Goal: Information Seeking & Learning: Compare options

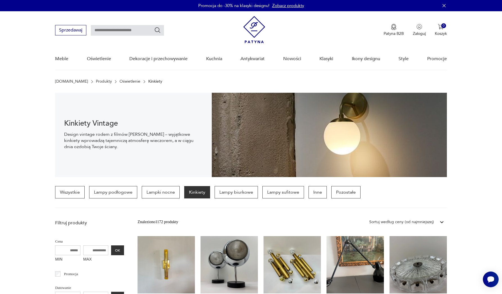
click at [133, 31] on input "text" at bounding box center [127, 30] width 73 height 11
type input "******"
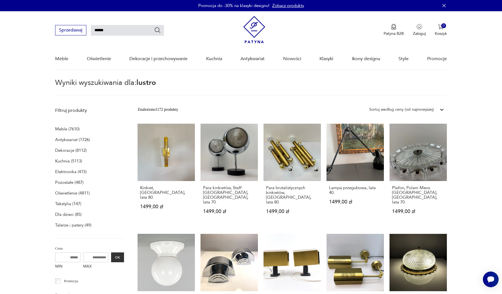
type input "******"
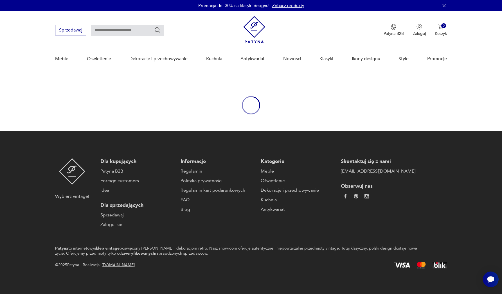
type input "******"
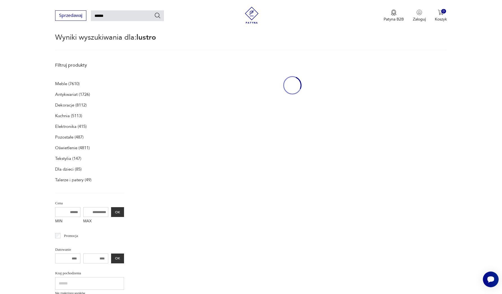
scroll to position [56, 0]
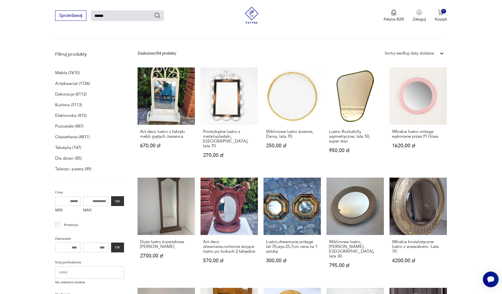
click at [424, 53] on div "Sortuj według daty dodania" at bounding box center [409, 53] width 49 height 6
click at [416, 80] on div "Sortuj według ceny (od najmniejszej)" at bounding box center [414, 79] width 65 height 12
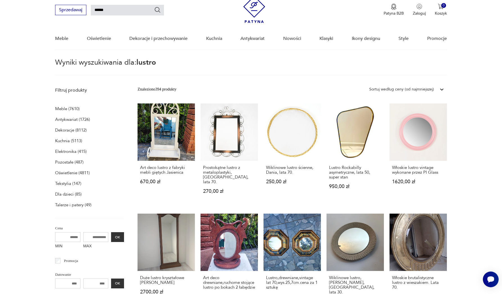
scroll to position [311, 0]
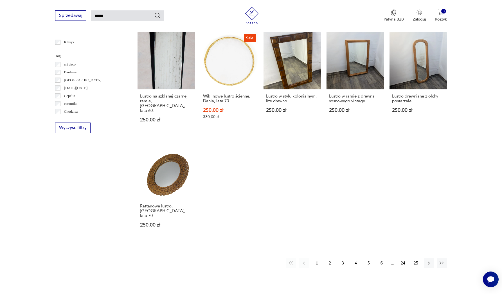
click at [331, 263] on button "2" at bounding box center [330, 263] width 10 height 10
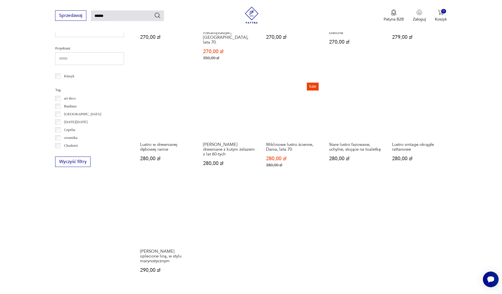
scroll to position [309, 0]
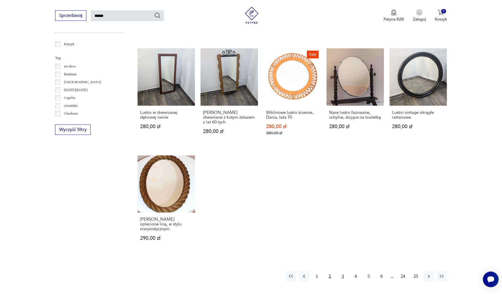
click at [343, 271] on button "3" at bounding box center [343, 276] width 10 height 10
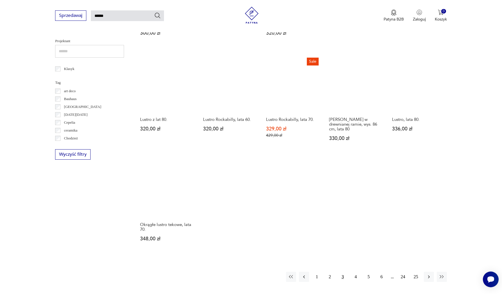
scroll to position [316, 0]
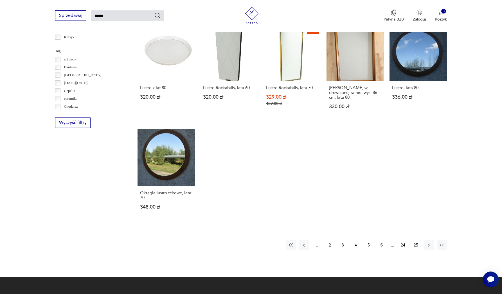
click at [354, 249] on button "4" at bounding box center [356, 245] width 10 height 10
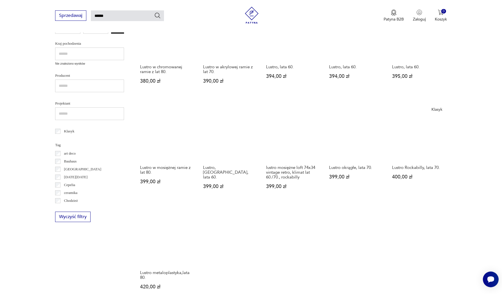
scroll to position [353, 0]
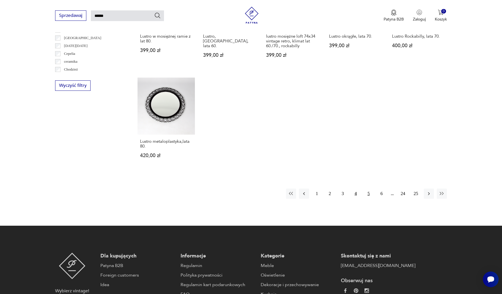
click at [370, 199] on button "5" at bounding box center [369, 194] width 10 height 10
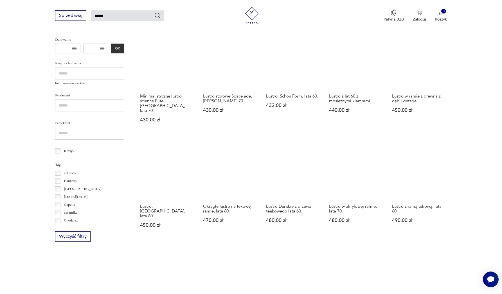
scroll to position [308, 0]
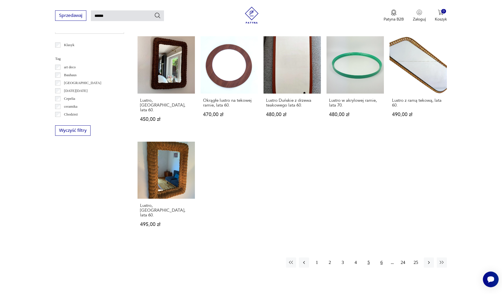
click at [382, 258] on button "6" at bounding box center [382, 263] width 10 height 10
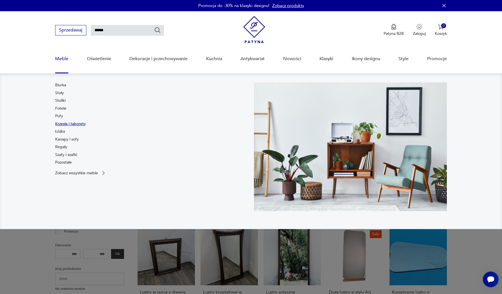
click at [66, 124] on link "Krzesła i taborety" at bounding box center [70, 124] width 31 height 6
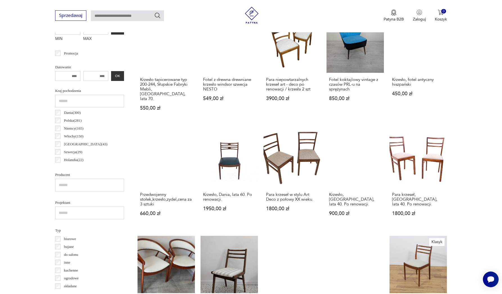
scroll to position [118, 0]
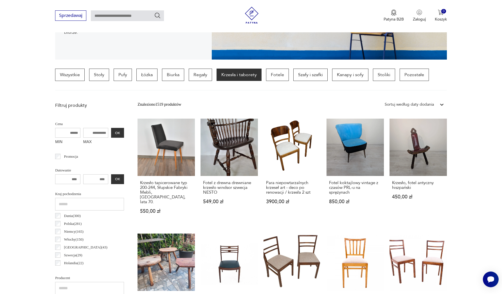
click at [394, 104] on div "Sortuj według daty dodania" at bounding box center [409, 105] width 49 height 6
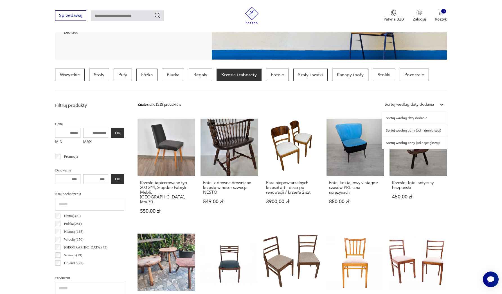
click at [395, 130] on div "Sortuj według ceny (od najmniejszej)" at bounding box center [414, 130] width 65 height 12
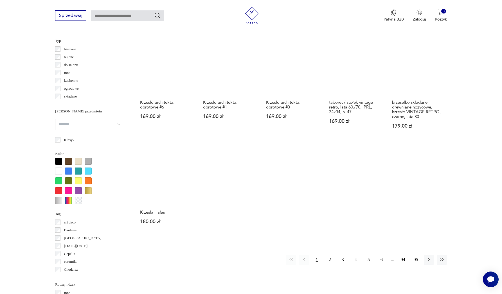
scroll to position [447, 0]
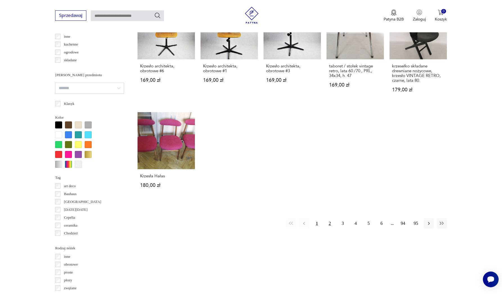
click at [331, 229] on button "2" at bounding box center [330, 224] width 10 height 10
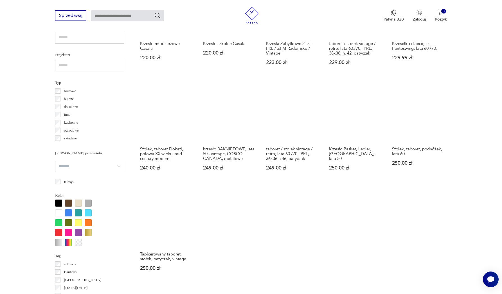
scroll to position [401, 0]
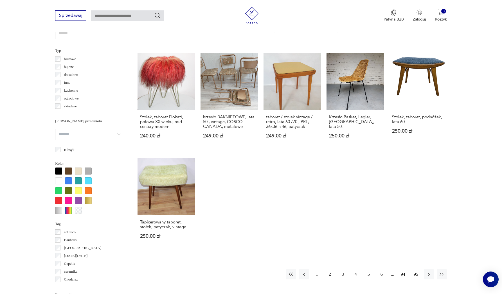
click at [343, 280] on button "3" at bounding box center [343, 275] width 10 height 10
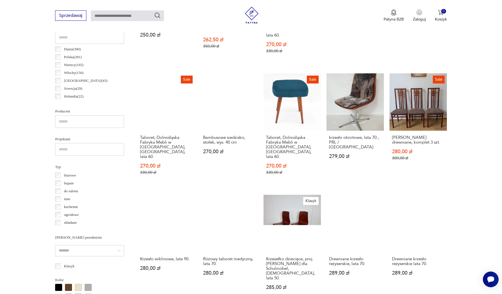
scroll to position [448, 0]
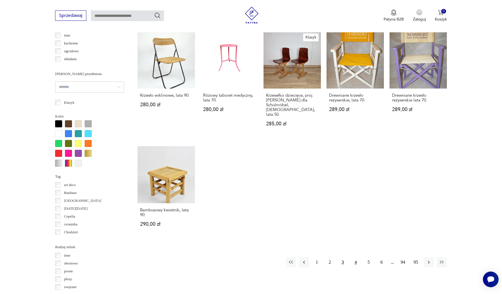
click at [354, 257] on button "4" at bounding box center [356, 262] width 10 height 10
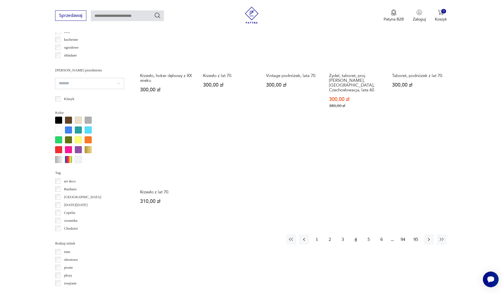
scroll to position [484, 0]
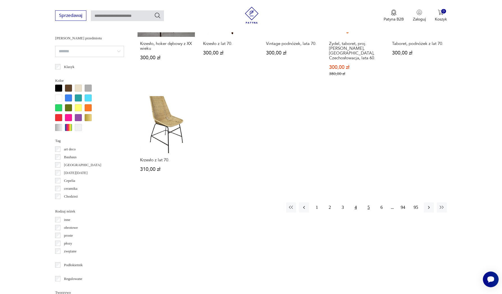
click at [369, 206] on button "5" at bounding box center [369, 208] width 10 height 10
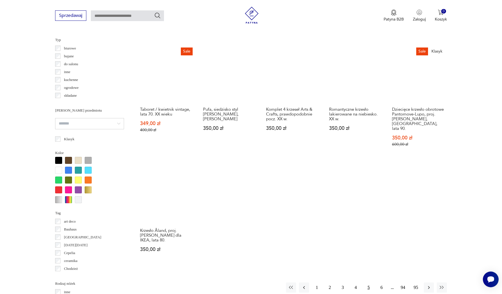
scroll to position [419, 0]
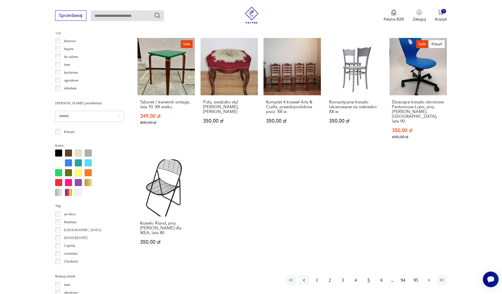
click at [430, 278] on icon "button" at bounding box center [429, 281] width 6 height 6
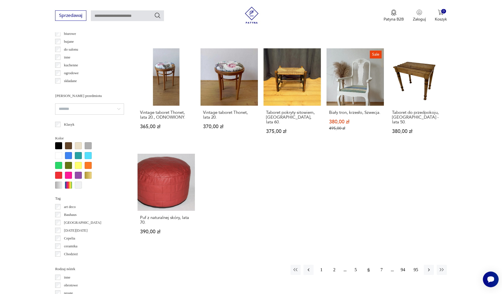
scroll to position [522, 0]
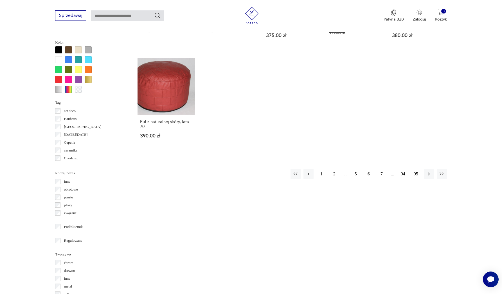
click at [383, 169] on button "7" at bounding box center [382, 174] width 10 height 10
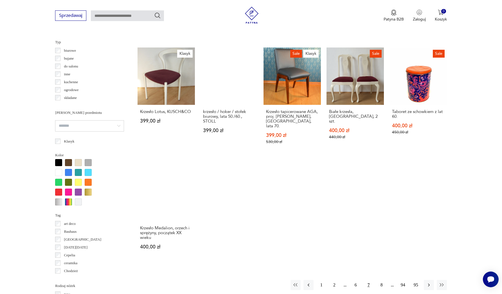
scroll to position [441, 0]
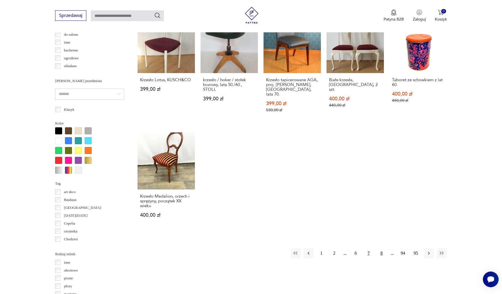
click at [380, 250] on button "8" at bounding box center [382, 253] width 10 height 10
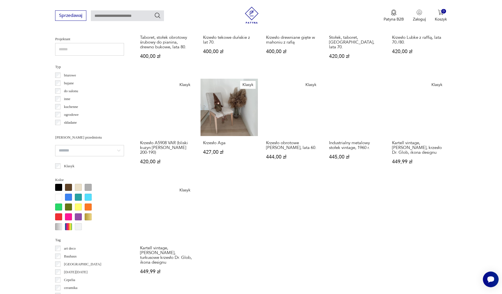
scroll to position [490, 0]
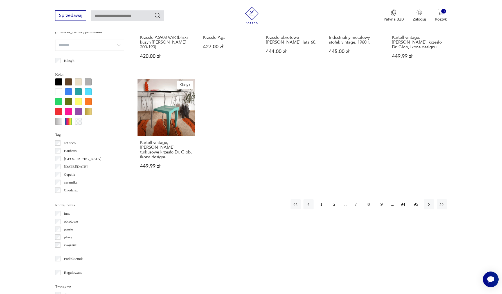
click at [382, 207] on button "9" at bounding box center [382, 204] width 10 height 10
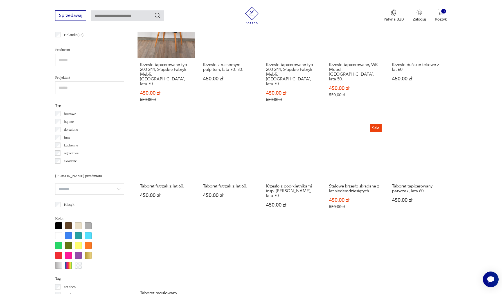
scroll to position [454, 0]
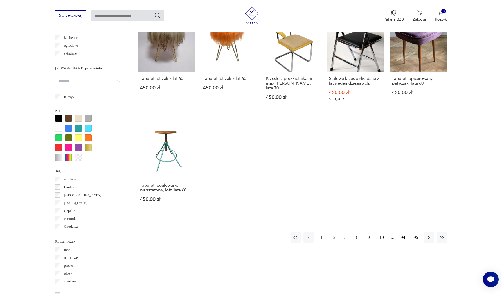
click at [383, 234] on button "10" at bounding box center [382, 238] width 10 height 10
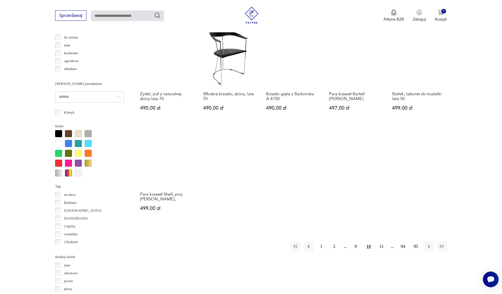
scroll to position [534, 0]
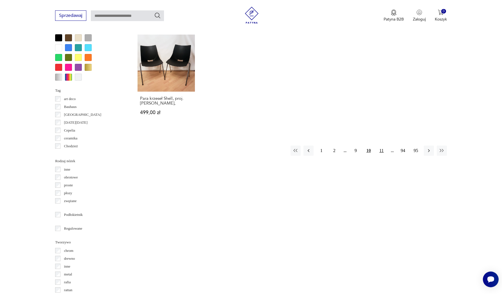
click at [381, 154] on button "11" at bounding box center [382, 151] width 10 height 10
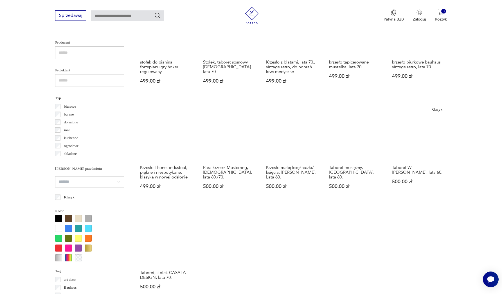
scroll to position [459, 0]
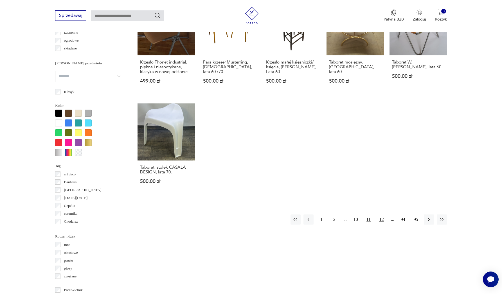
click at [383, 221] on button "12" at bounding box center [382, 220] width 10 height 10
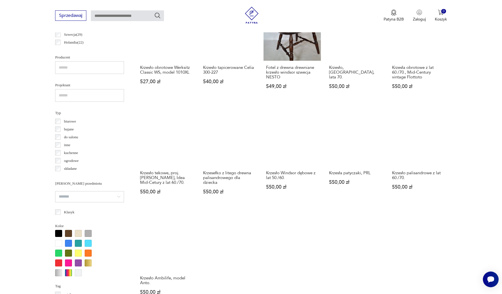
scroll to position [402, 0]
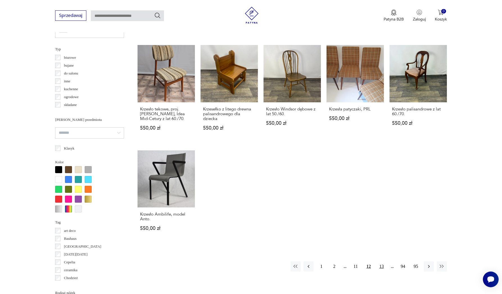
click at [384, 272] on button "13" at bounding box center [382, 267] width 10 height 10
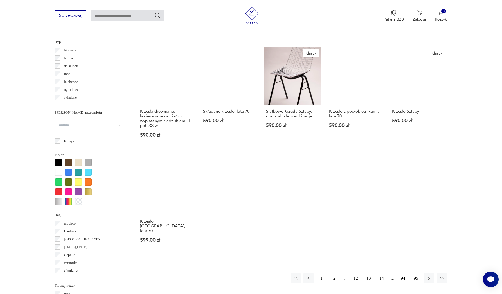
scroll to position [441, 0]
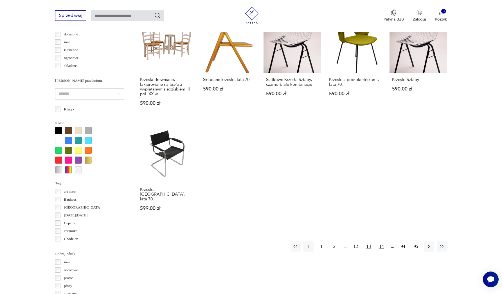
click at [382, 242] on button "14" at bounding box center [382, 247] width 10 height 10
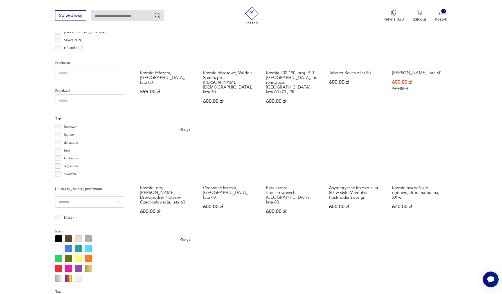
scroll to position [438, 0]
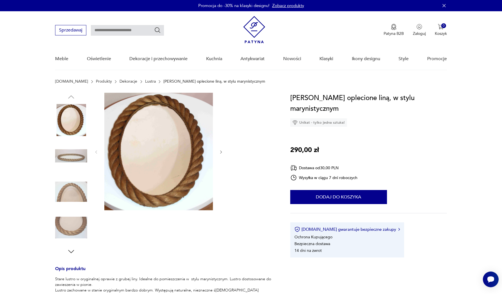
click at [188, 156] on img at bounding box center [158, 152] width 109 height 118
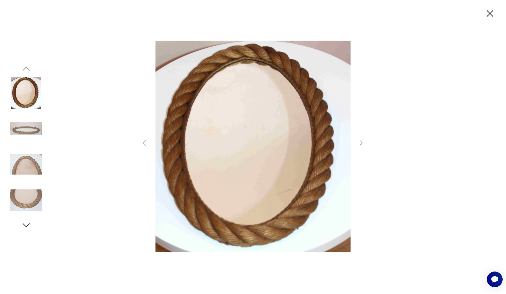
click at [365, 145] on icon "button" at bounding box center [362, 143] width 8 height 8
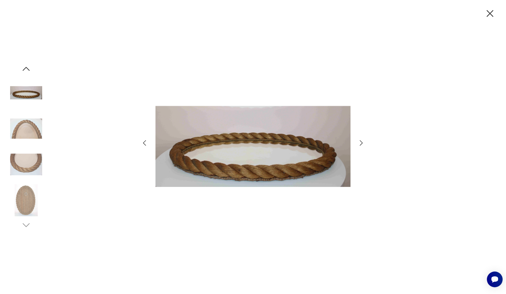
click at [365, 145] on icon "button" at bounding box center [362, 143] width 8 height 8
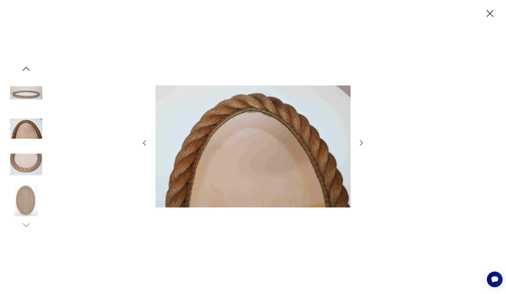
click at [365, 145] on icon "button" at bounding box center [362, 143] width 8 height 8
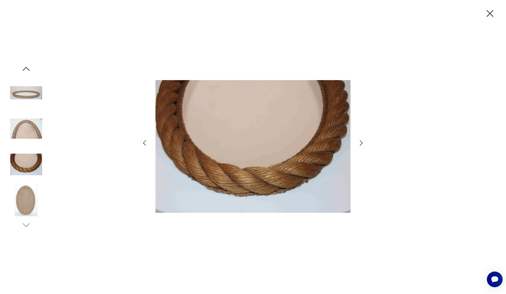
click at [365, 145] on icon "button" at bounding box center [362, 143] width 8 height 8
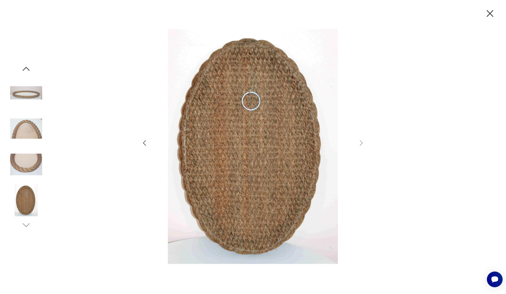
click at [146, 144] on icon "button" at bounding box center [145, 143] width 8 height 8
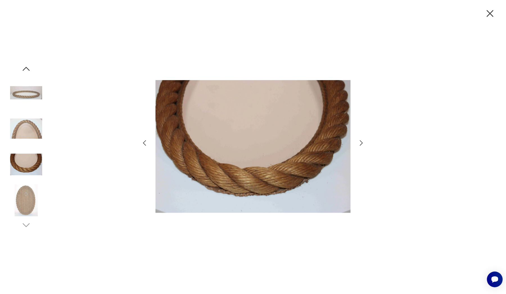
click at [146, 144] on icon "button" at bounding box center [145, 143] width 8 height 8
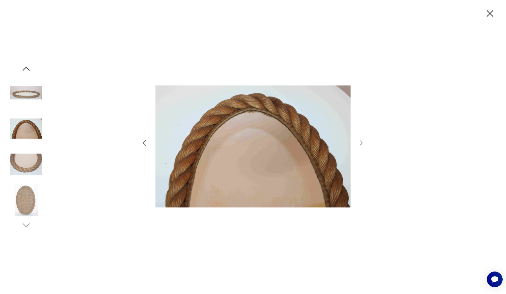
click at [146, 144] on icon "button" at bounding box center [145, 143] width 8 height 8
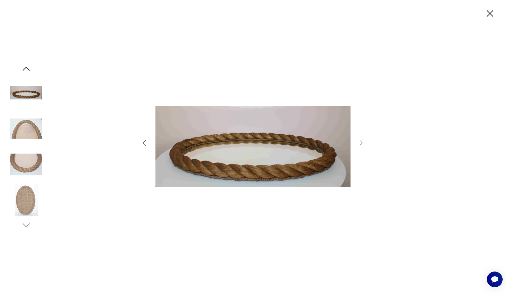
click at [146, 144] on icon "button" at bounding box center [145, 143] width 8 height 8
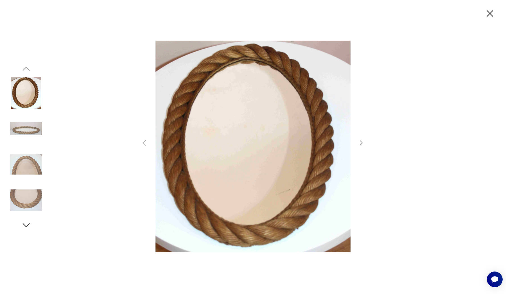
click at [488, 18] on icon "button" at bounding box center [490, 14] width 12 height 12
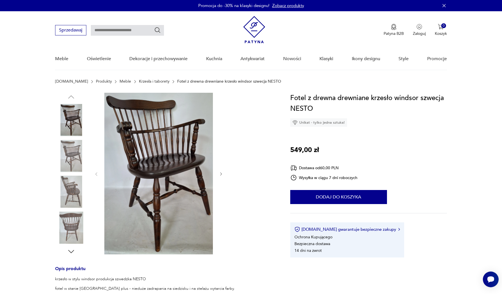
click at [77, 159] on img at bounding box center [71, 156] width 32 height 32
click at [74, 165] on img at bounding box center [71, 156] width 32 height 32
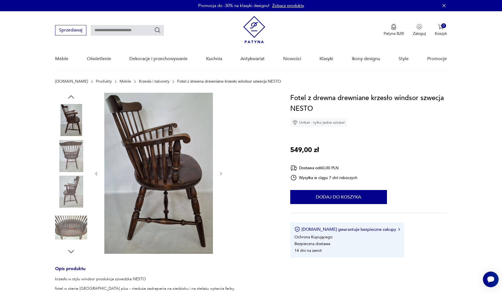
click at [72, 161] on img at bounding box center [71, 156] width 32 height 32
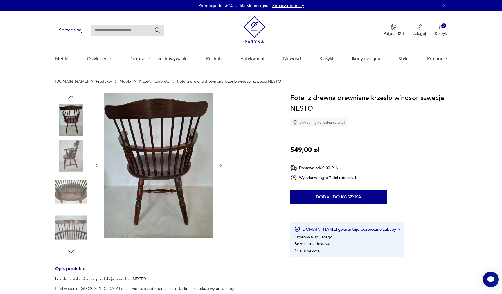
click at [73, 174] on div at bounding box center [71, 174] width 32 height 141
click at [72, 182] on img at bounding box center [71, 192] width 32 height 32
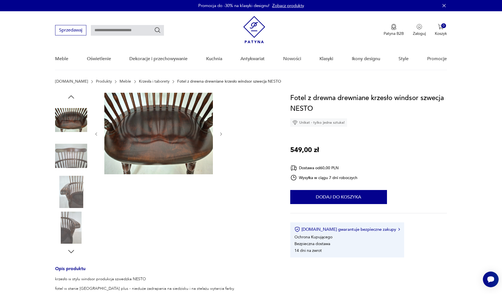
click at [72, 199] on img at bounding box center [71, 192] width 32 height 32
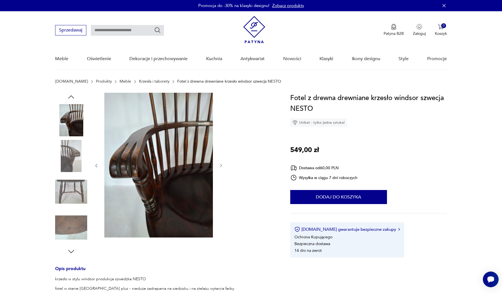
click at [70, 123] on img at bounding box center [71, 120] width 32 height 32
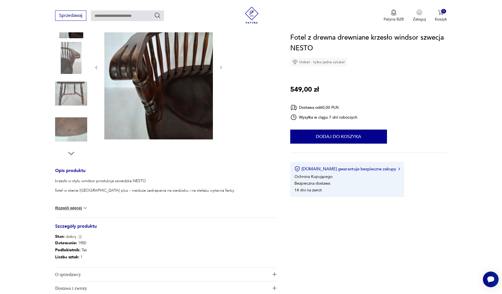
scroll to position [74, 0]
